Goal: Task Accomplishment & Management: Complete application form

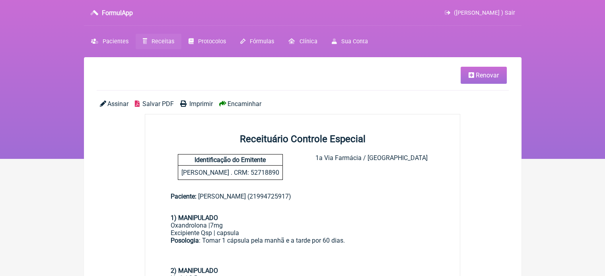
click at [161, 37] on link "Receitas" at bounding box center [159, 42] width 46 height 16
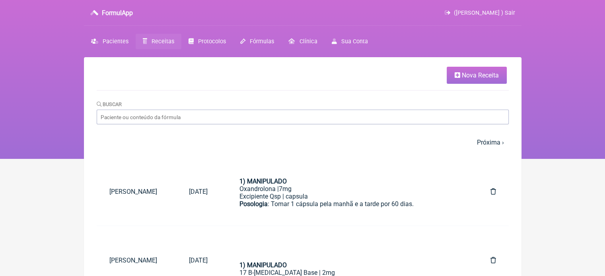
click at [464, 74] on span "Nova Receita" at bounding box center [480, 76] width 37 height 8
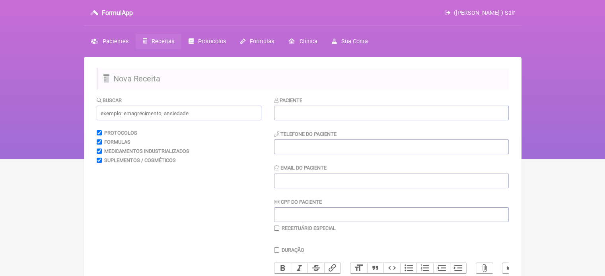
click at [278, 120] on div "Paciente Telefone do Paciente Email do Paciente CPF do Paciente Receituário Esp…" at bounding box center [391, 164] width 235 height 136
click at [281, 117] on input "text" at bounding box center [391, 113] width 235 height 15
paste input "[PERSON_NAME]"
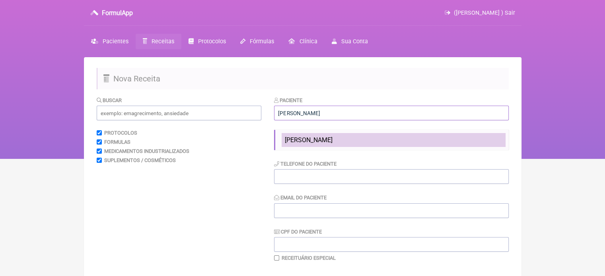
type input "[PERSON_NAME]"
click at [309, 144] on span "[PERSON_NAME]" at bounding box center [309, 140] width 48 height 8
type input "21982557129"
type input "X@x"
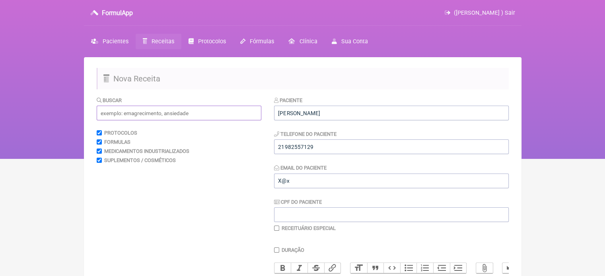
click at [172, 115] on input "text" at bounding box center [179, 113] width 165 height 15
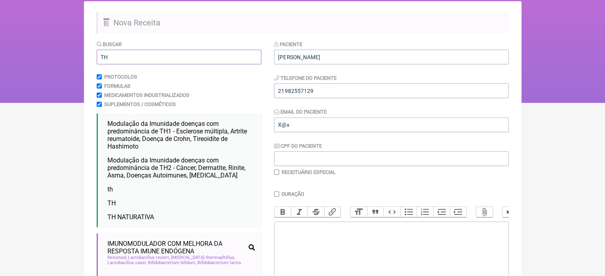
scroll to position [80, 0]
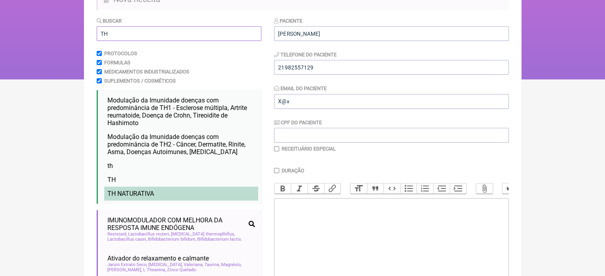
type input "TH"
click at [149, 198] on span "TH NATURATIVA" at bounding box center [130, 194] width 47 height 8
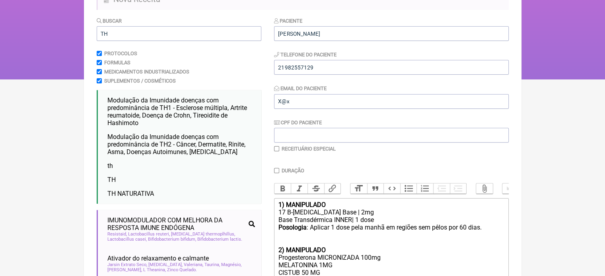
click at [275, 149] on input "checkbox" at bounding box center [276, 148] width 5 height 5
checkbox input "true"
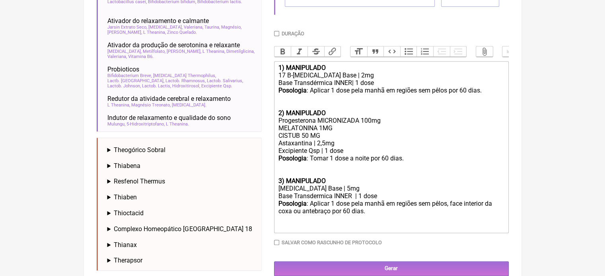
scroll to position [318, 0]
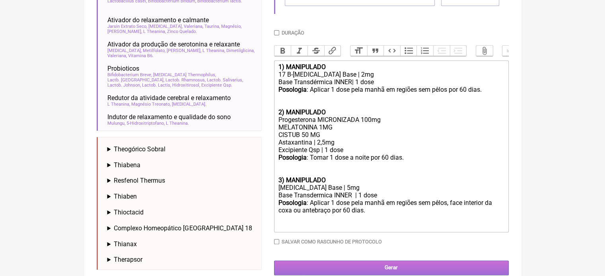
click at [365, 270] on input "Gerar" at bounding box center [391, 268] width 235 height 15
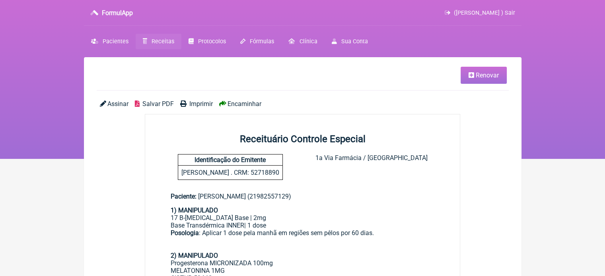
click at [198, 103] on span "Imprimir" at bounding box center [200, 104] width 23 height 8
click at [195, 101] on span "Imprimir" at bounding box center [200, 104] width 23 height 8
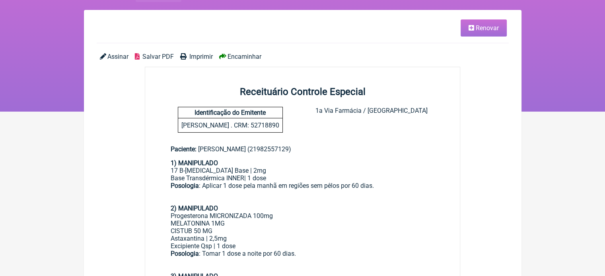
scroll to position [119, 0]
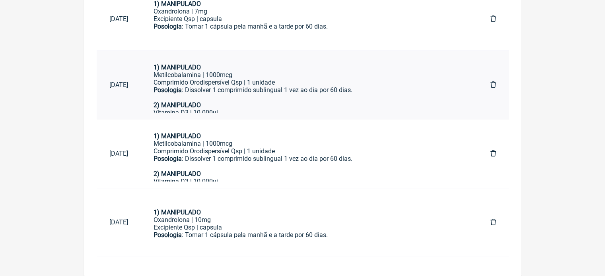
scroll to position [42, 0]
